Goal: Find specific page/section: Find specific page/section

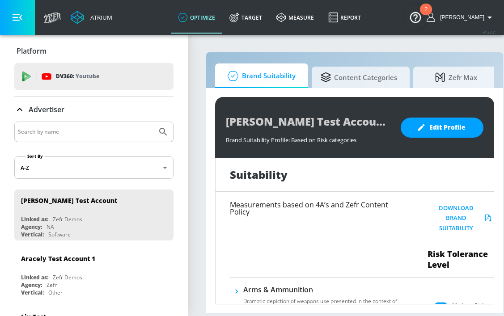
click at [502, 311] on div "[PERSON_NAME] Test Account Brand Suitability Profile Brand Suitability Profile:…" at bounding box center [354, 200] width 297 height 225
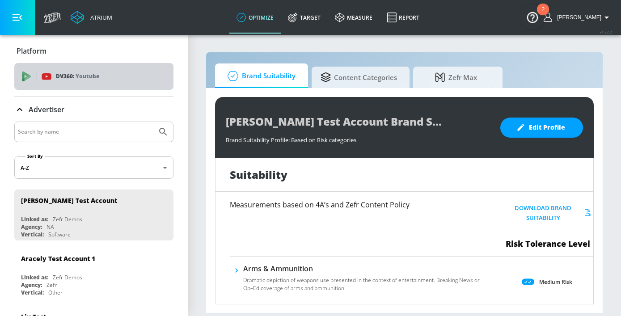
click at [73, 72] on p "DV360: Youtube" at bounding box center [77, 77] width 43 height 10
